Goal: Task Accomplishment & Management: Use online tool/utility

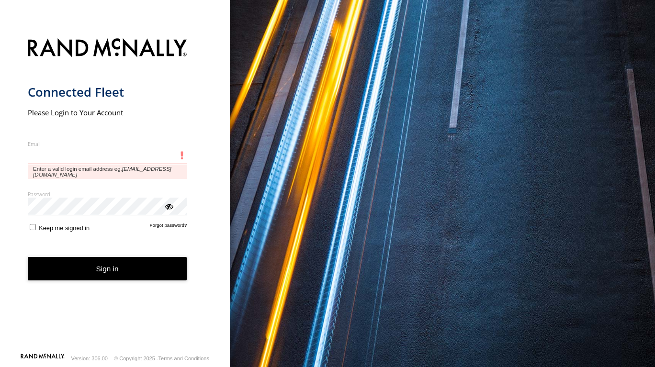
type input "**********"
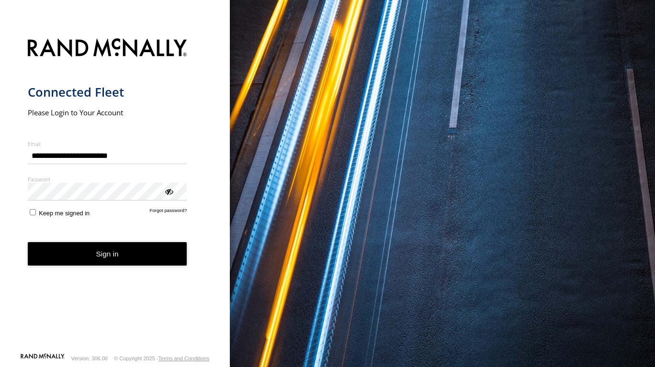
click at [91, 269] on form "**********" at bounding box center [115, 193] width 175 height 320
click at [87, 253] on button "Sign in" at bounding box center [108, 253] width 160 height 23
